Goal: Task Accomplishment & Management: Manage account settings

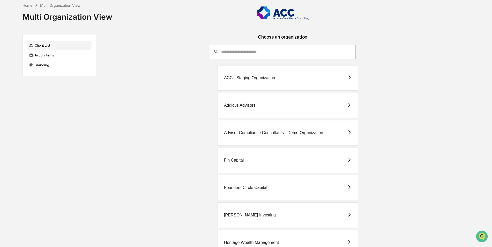
click at [419, 131] on div "Adviser Compliance Consultants - Demo Organization" at bounding box center [282, 132] width 365 height 25
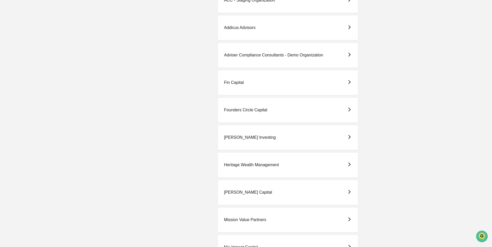
click at [167, 102] on div "ACC - Staging Organization Addicus Advisors Adviser Compliance Consultants - De…" at bounding box center [282, 207] width 365 height 439
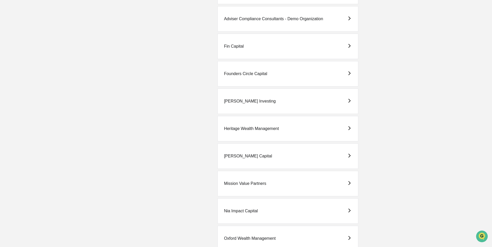
scroll to position [111, 0]
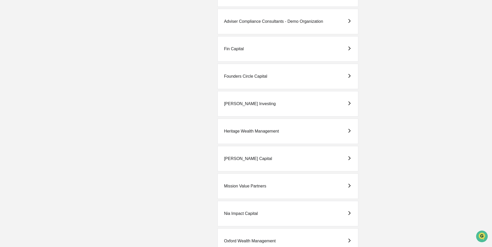
click at [257, 136] on div "Heritage Wealth Management" at bounding box center [287, 130] width 141 height 25
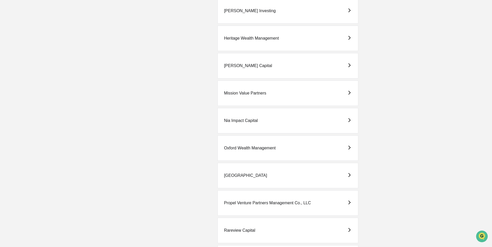
scroll to position [266, 0]
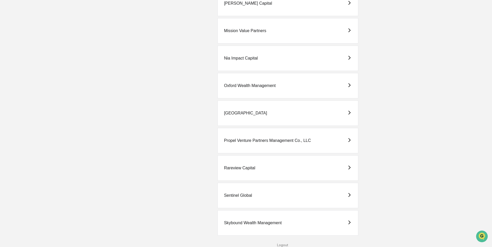
drag, startPoint x: 434, startPoint y: 100, endPoint x: 430, endPoint y: 100, distance: 4.4
click at [243, 100] on div "ACC - Staging Organization Addicus Advisors Adviser Compliance Consultants - De…" at bounding box center [282, 18] width 365 height 439
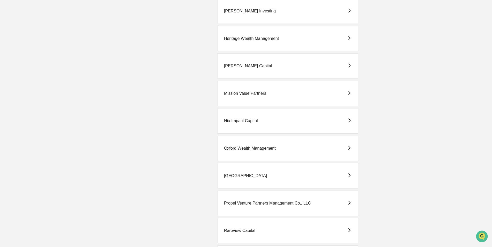
scroll to position [0, 0]
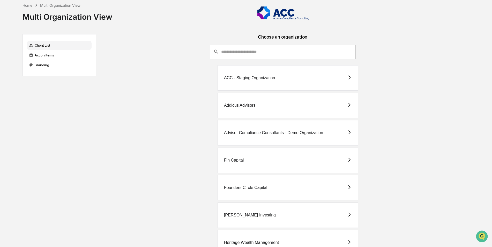
click at [243, 108] on div "Addicus Advisors" at bounding box center [287, 105] width 141 height 25
